Goal: Contribute content: Add original content to the website for others to see

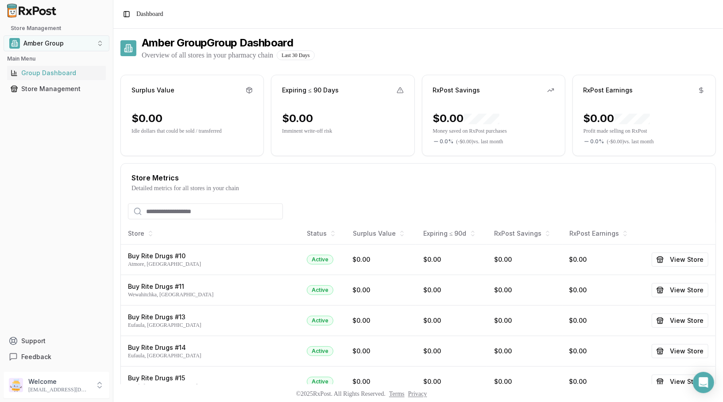
click at [71, 38] on button "Amber Group" at bounding box center [57, 43] width 106 height 16
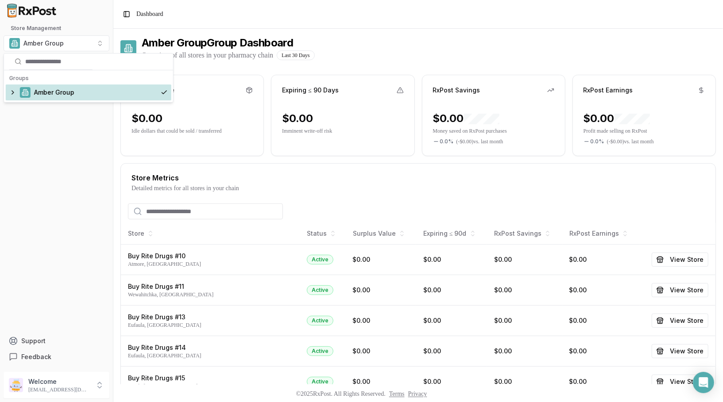
click at [54, 143] on div "Store Management Amber Group Main Menu Group Dashboard Store Management Support…" at bounding box center [56, 194] width 113 height 347
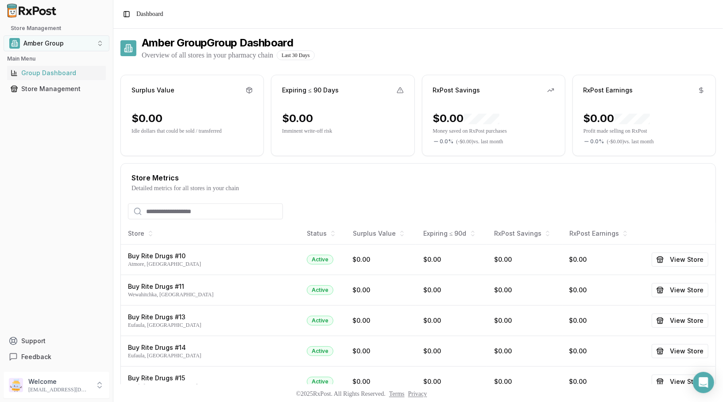
click at [81, 48] on button "Amber Group" at bounding box center [57, 43] width 106 height 16
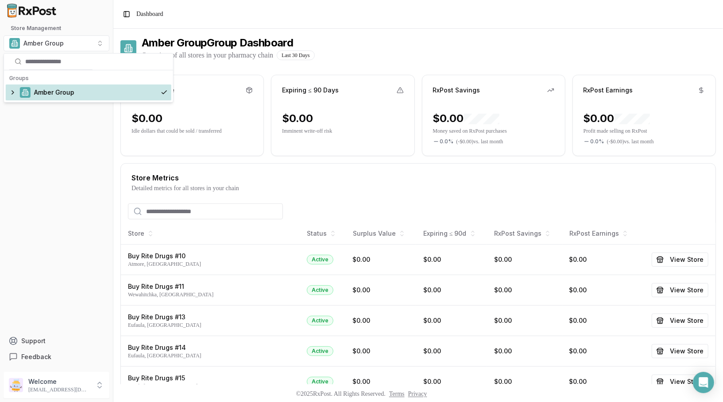
click at [12, 94] on div "Amber Group" at bounding box center [88, 93] width 165 height 16
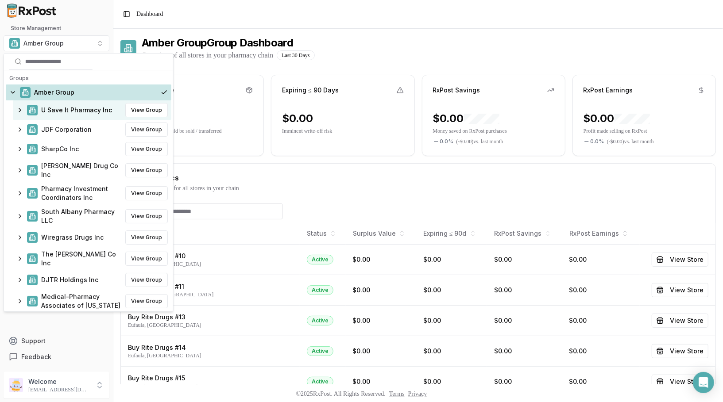
click at [62, 114] on span "U Save It Pharmacy Inc" at bounding box center [76, 110] width 71 height 9
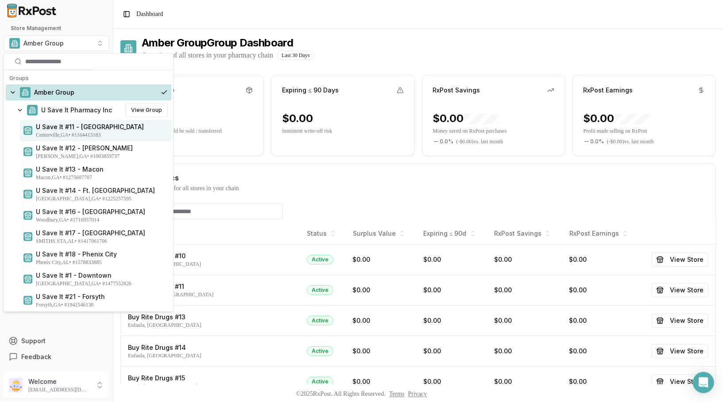
click at [61, 130] on span "U Save It #11 - [GEOGRAPHIC_DATA]" at bounding box center [102, 127] width 132 height 9
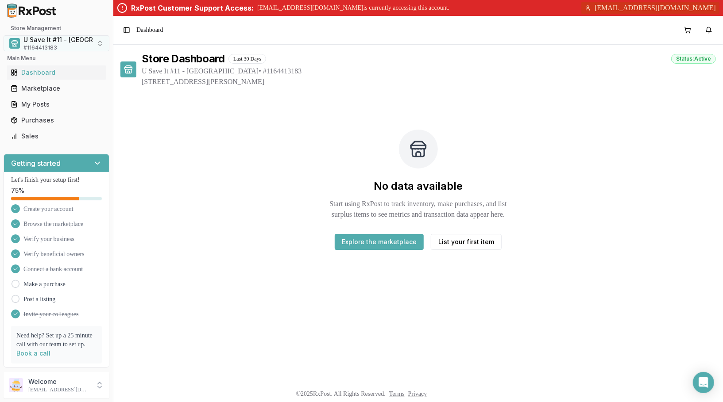
click at [62, 42] on span "U Save It #11 - [GEOGRAPHIC_DATA]" at bounding box center [77, 39] width 108 height 9
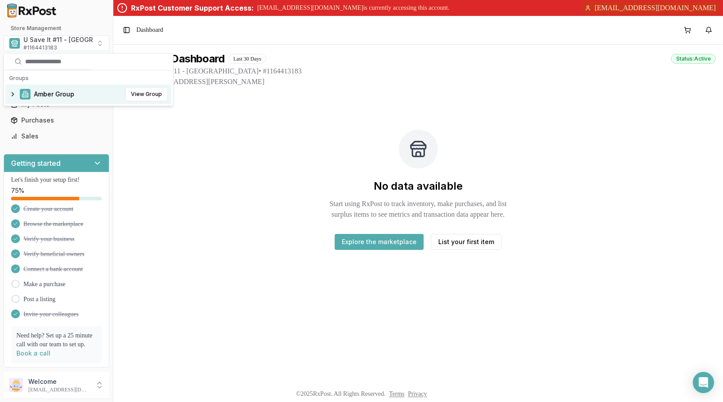
click at [307, 65] on div "Store Dashboard Last 30 Days Status: Active" at bounding box center [429, 59] width 574 height 14
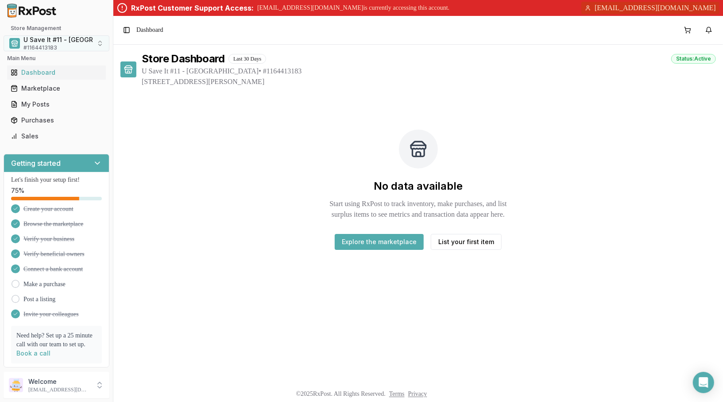
click at [77, 46] on div "U Save It #11 - Centerville # 1164413183" at bounding box center [77, 43] width 108 height 16
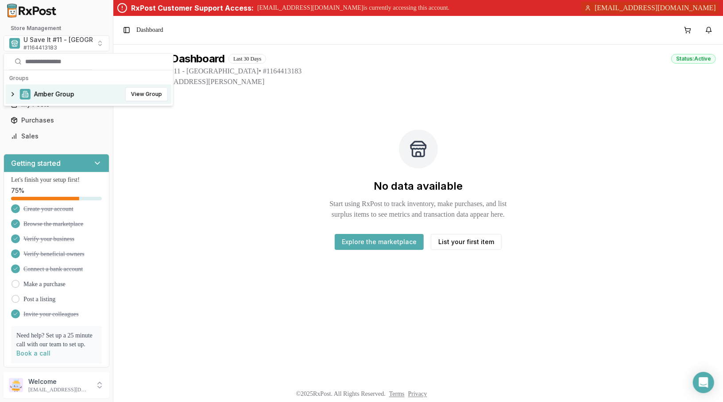
click at [246, 30] on div "Toggle Sidebar Dashboard" at bounding box center [417, 30] width 609 height 28
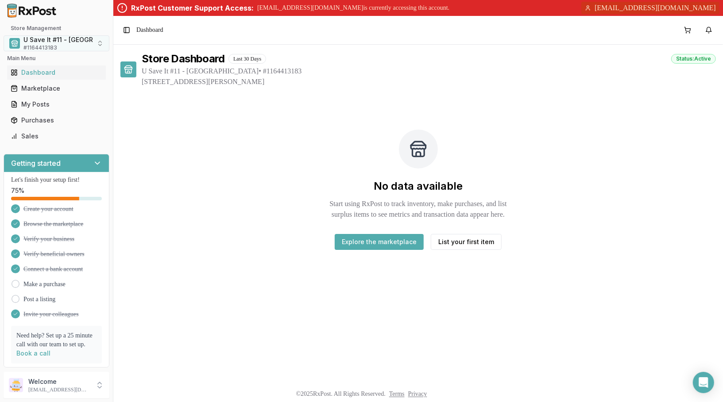
click at [69, 46] on div "U Save It #11 - Centerville # 1164413183" at bounding box center [77, 43] width 108 height 16
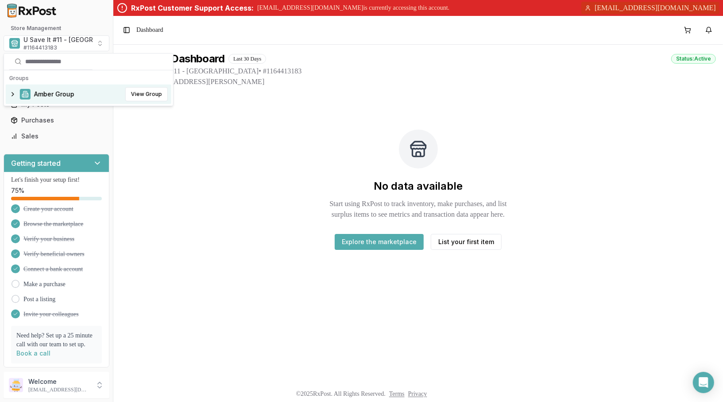
click at [54, 92] on span "Amber Group" at bounding box center [54, 94] width 40 height 9
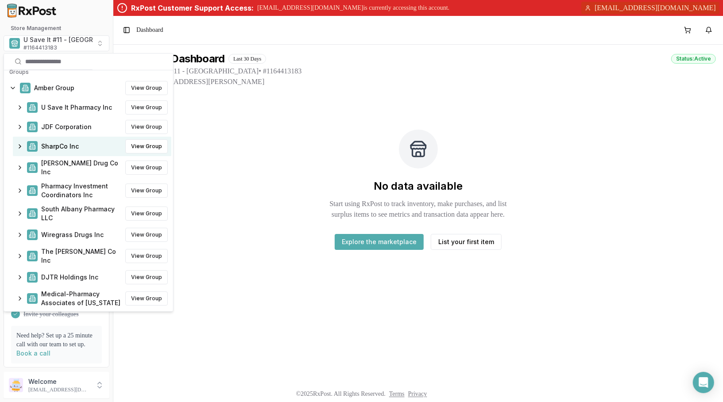
scroll to position [8, 0]
click at [79, 152] on div "SharpCo Inc View Group" at bounding box center [92, 144] width 158 height 19
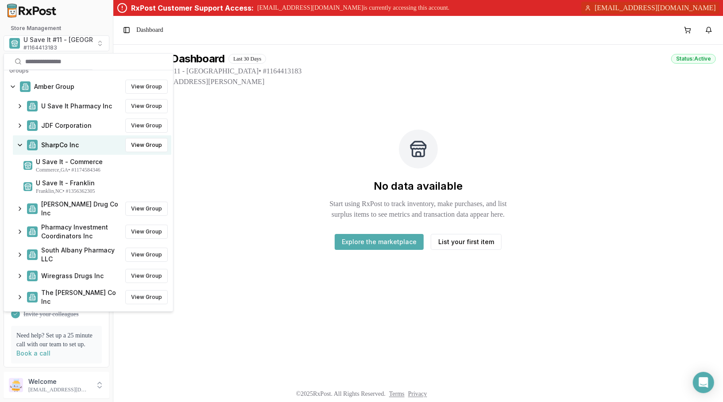
click at [79, 152] on div "SharpCo Inc View Group" at bounding box center [92, 144] width 158 height 19
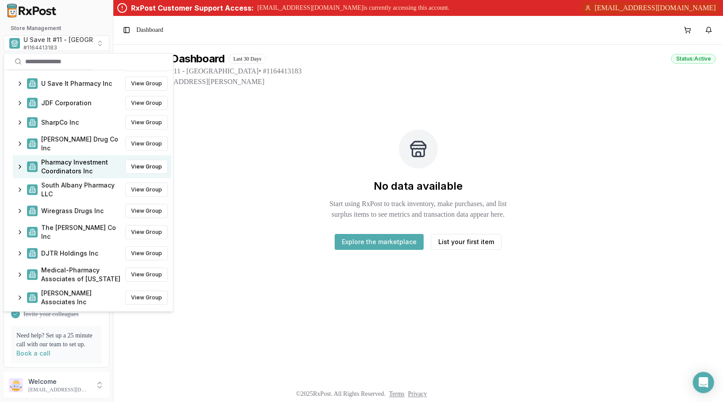
scroll to position [0, 0]
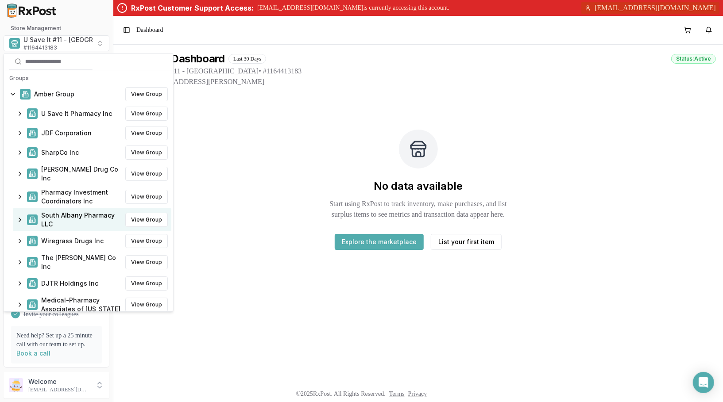
click at [70, 208] on div "South Albany Pharmacy LLC View Group" at bounding box center [92, 219] width 158 height 23
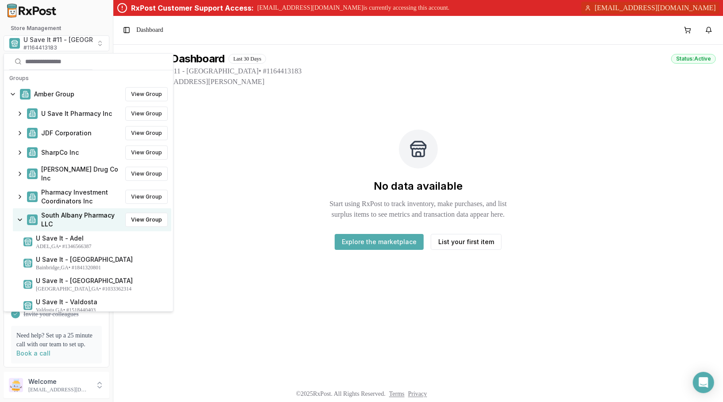
scroll to position [38, 0]
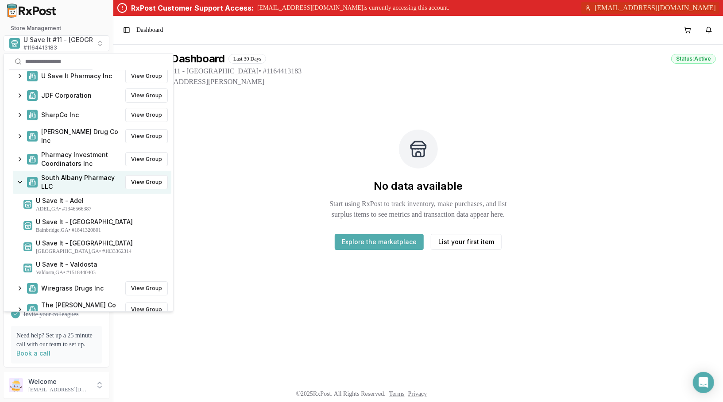
click at [289, 163] on div "No data available Start using RxPost to track inventory, make purchases, and li…" at bounding box center [417, 189] width 595 height 177
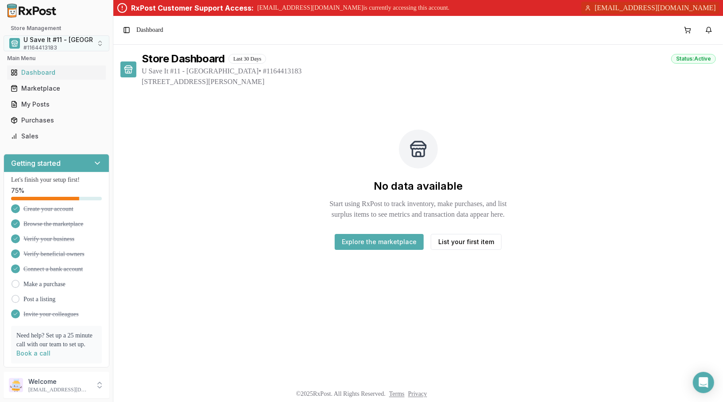
click at [59, 46] on div "U Save It #11 - Centerville # 1164413183" at bounding box center [77, 43] width 108 height 16
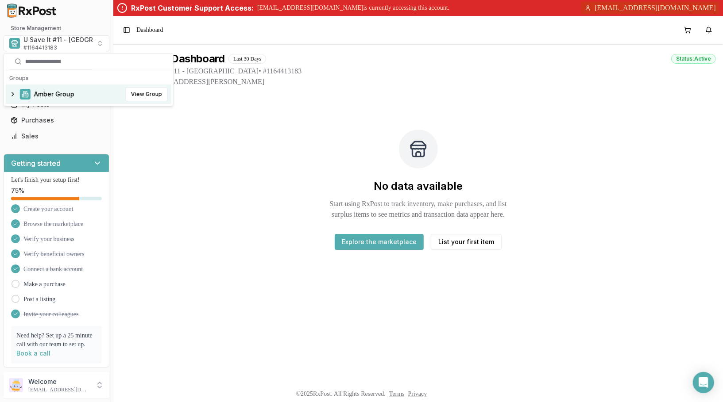
click at [55, 88] on div "Amber Group View Group" at bounding box center [88, 94] width 165 height 19
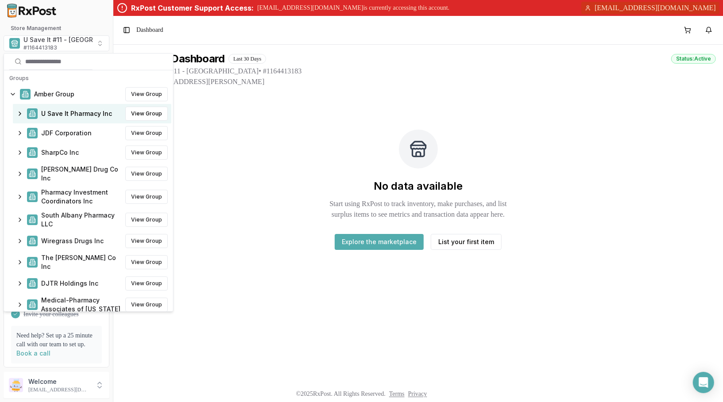
click at [263, 109] on div "No data available Start using RxPost to track inventory, make purchases, and li…" at bounding box center [417, 189] width 595 height 177
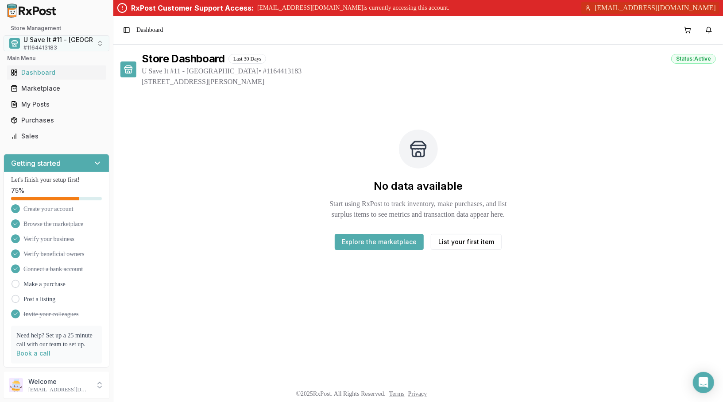
click at [75, 39] on span "U Save It #11 - [GEOGRAPHIC_DATA]" at bounding box center [77, 39] width 108 height 9
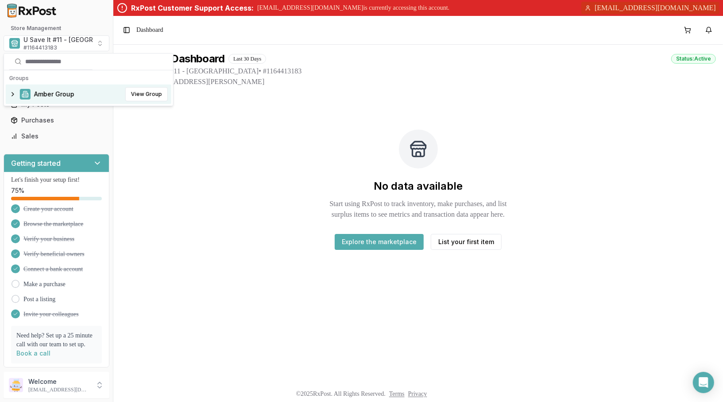
click at [69, 93] on span "Amber Group" at bounding box center [54, 94] width 40 height 9
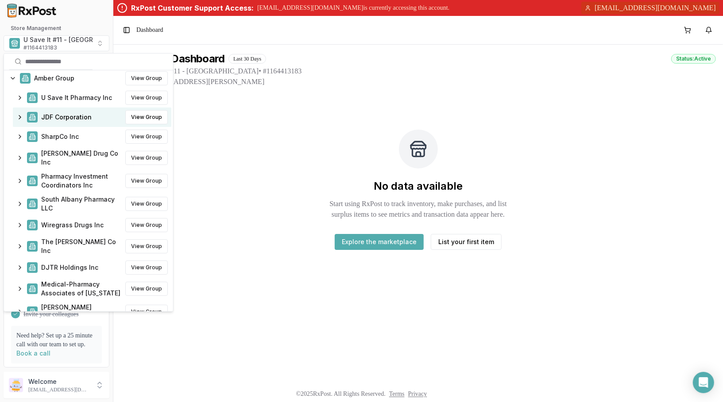
scroll to position [19, 0]
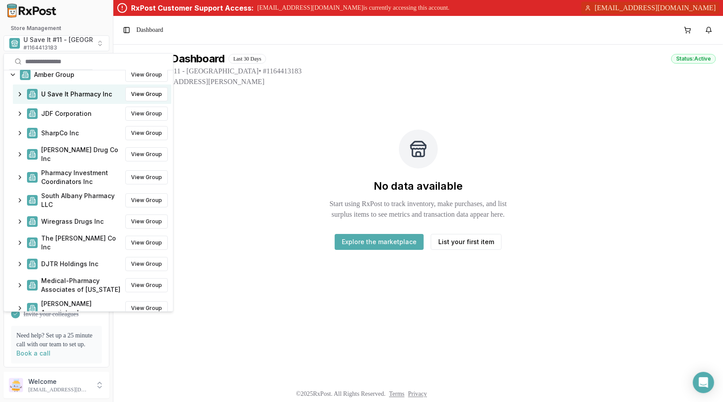
click at [74, 100] on div "U Save It Pharmacy Inc View Group" at bounding box center [92, 94] width 158 height 19
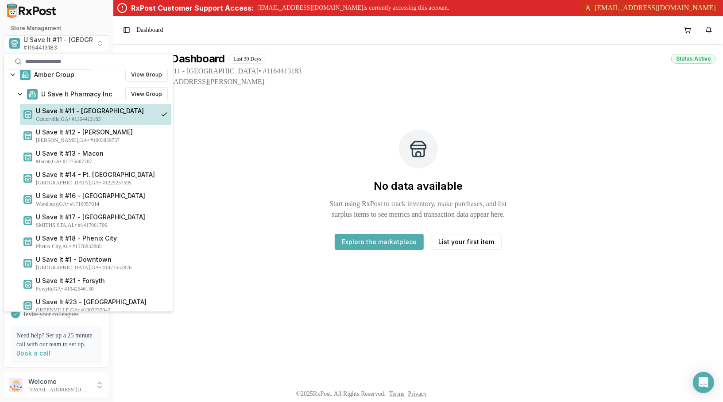
click at [231, 110] on div "No data available Start using RxPost to track inventory, make purchases, and li…" at bounding box center [417, 189] width 595 height 177
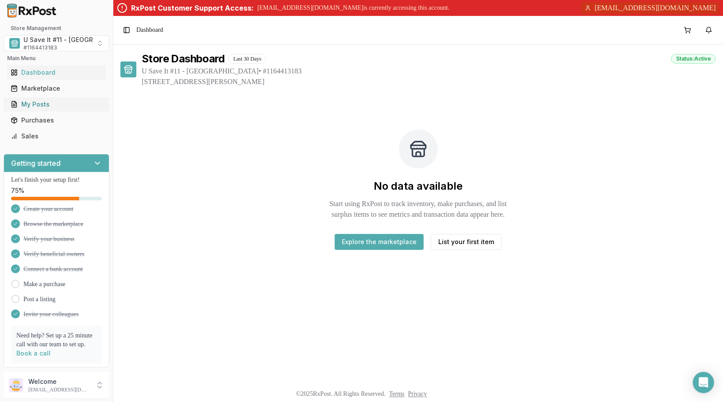
click at [52, 104] on div "My Posts" at bounding box center [57, 104] width 92 height 9
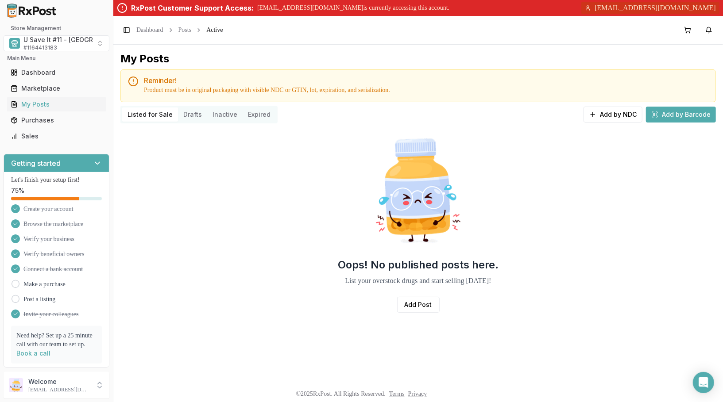
click at [193, 117] on button "Drafts" at bounding box center [192, 115] width 29 height 14
click at [415, 305] on link "Add Post" at bounding box center [418, 305] width 42 height 16
